Goal: Check status: Check status

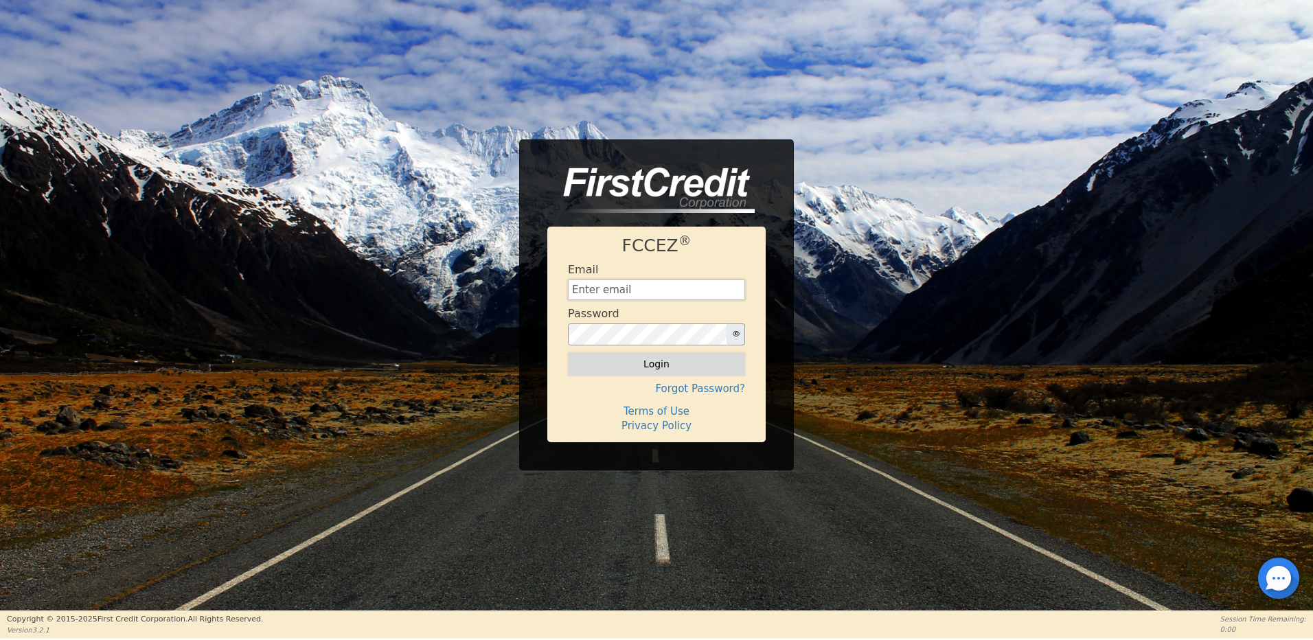
type input "[EMAIL_ADDRESS][DOMAIN_NAME]"
click at [665, 365] on button "Login" at bounding box center [656, 363] width 177 height 23
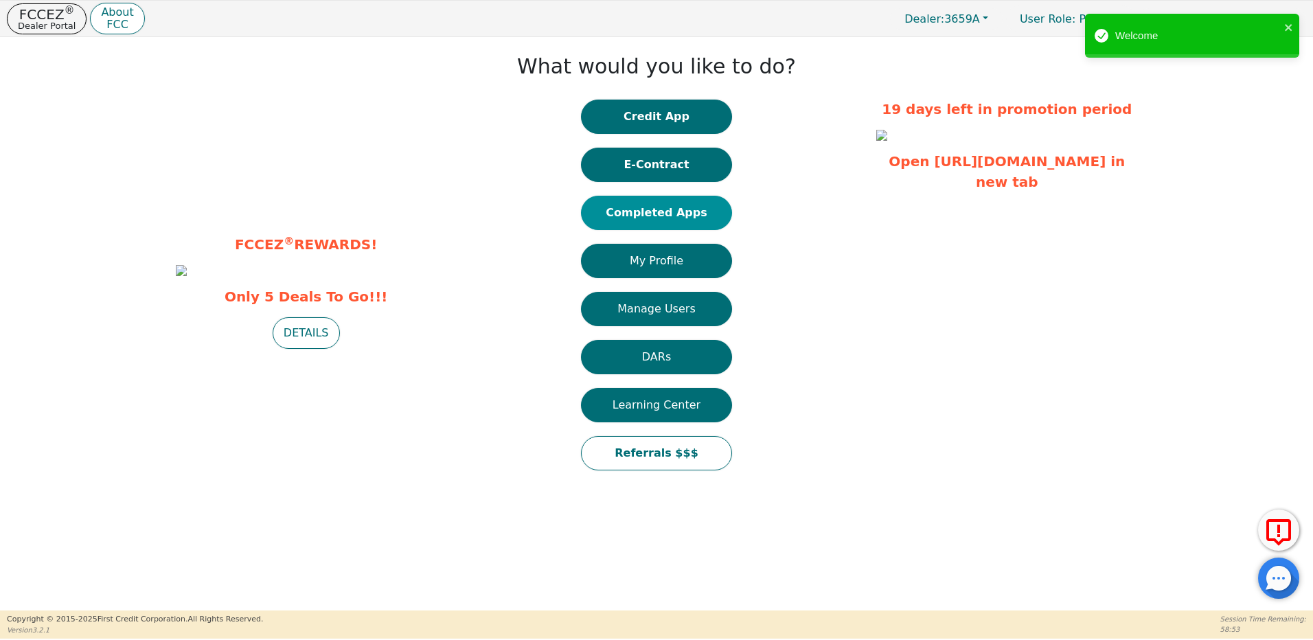
click at [681, 207] on button "Completed Apps" at bounding box center [656, 213] width 151 height 34
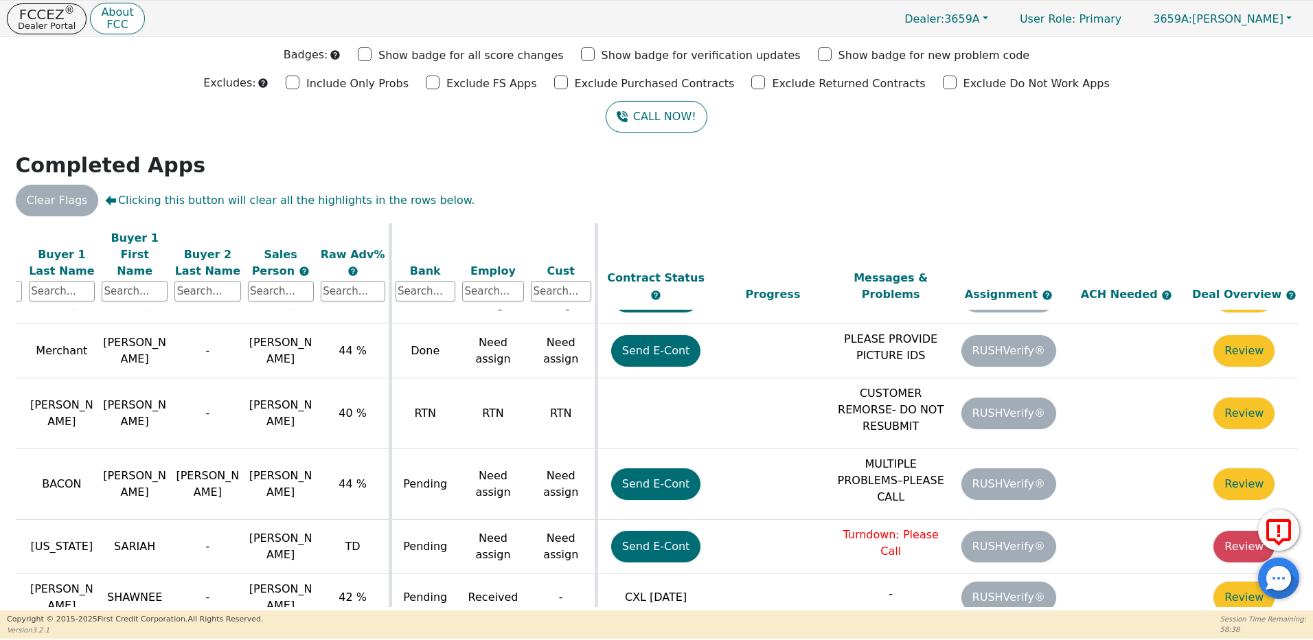
scroll to position [739, 224]
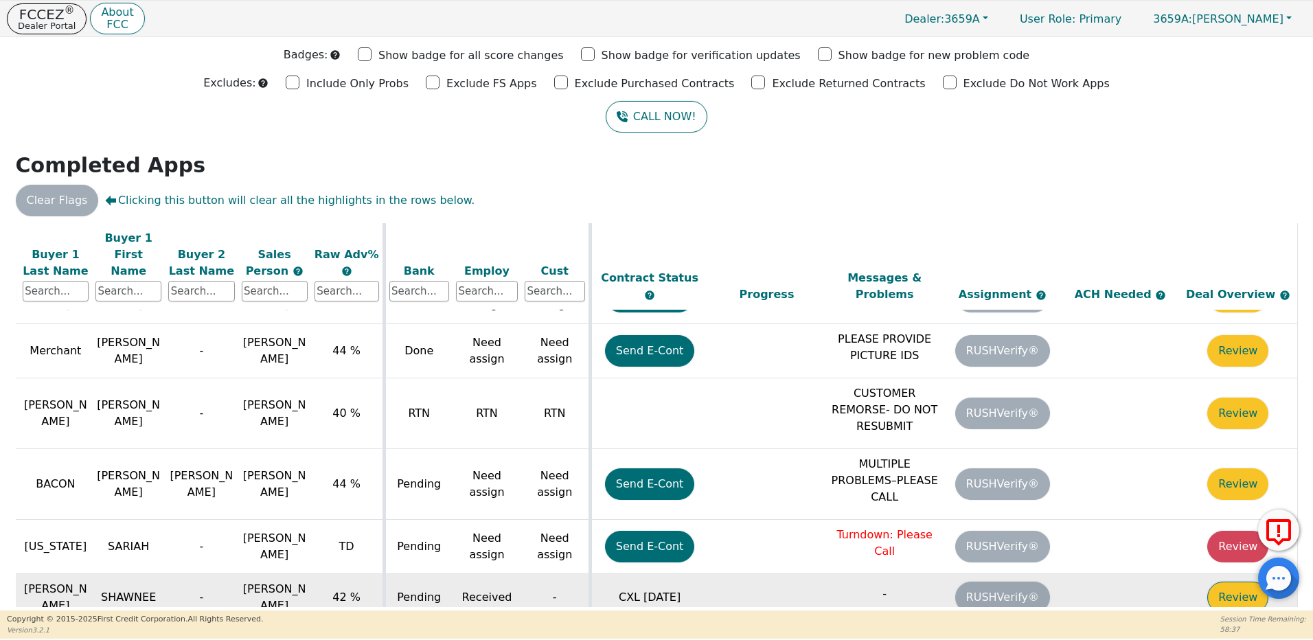
click at [1228, 582] on button "Review" at bounding box center [1237, 598] width 61 height 32
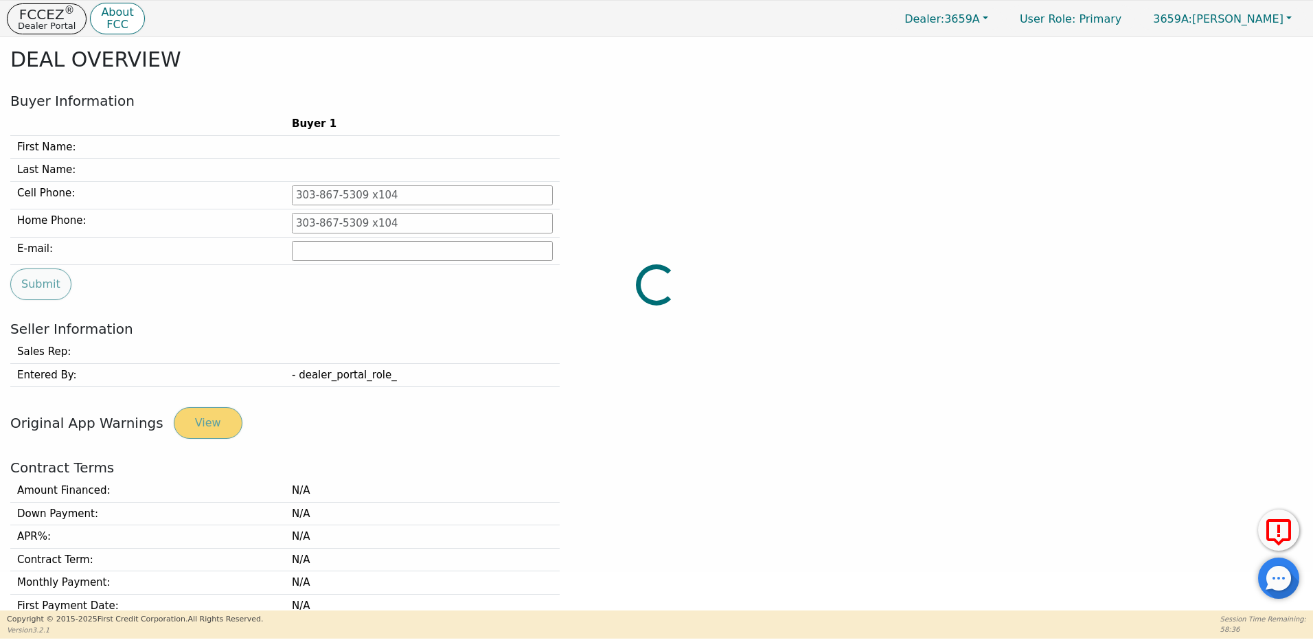
type input "[PHONE_NUMBER]"
type input "[EMAIL_ADDRESS][DOMAIN_NAME]"
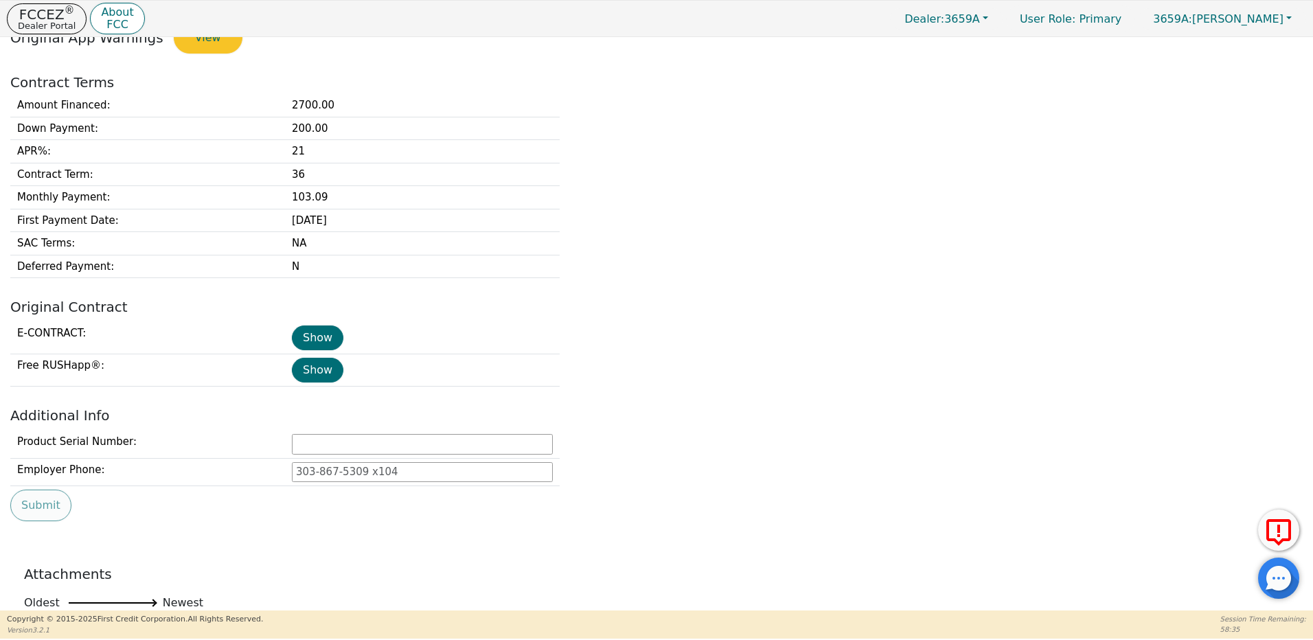
scroll to position [519, 0]
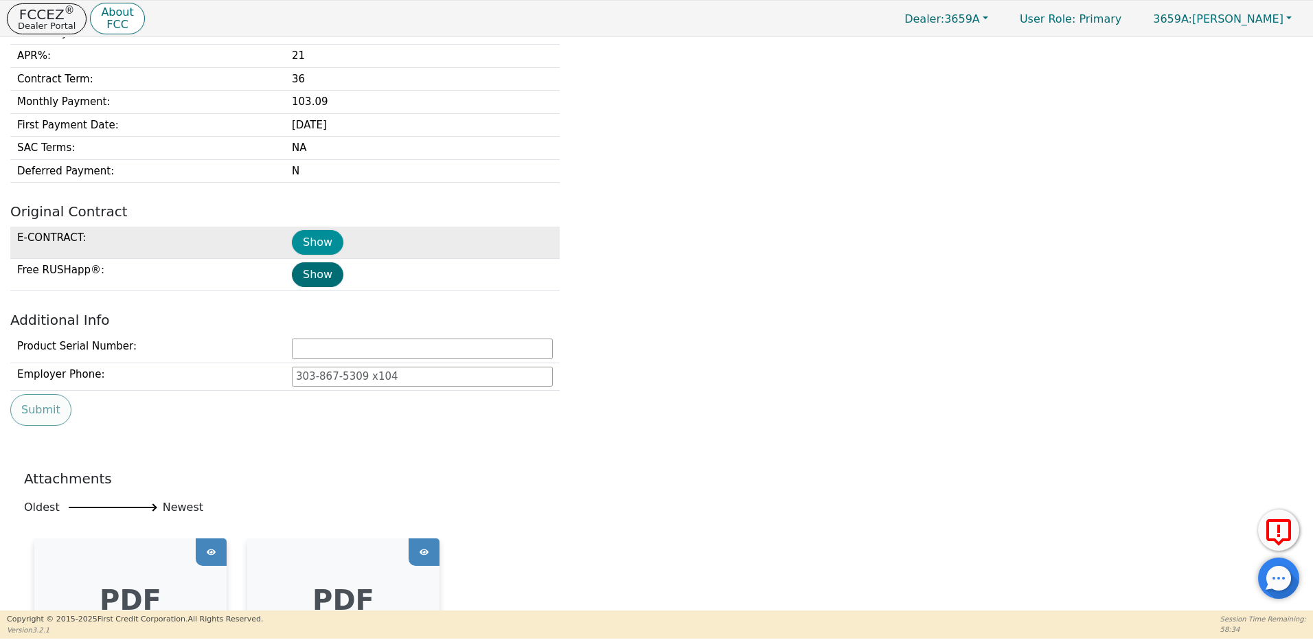
click at [323, 239] on button "Show" at bounding box center [317, 242] width 51 height 25
